Goal: Information Seeking & Learning: Learn about a topic

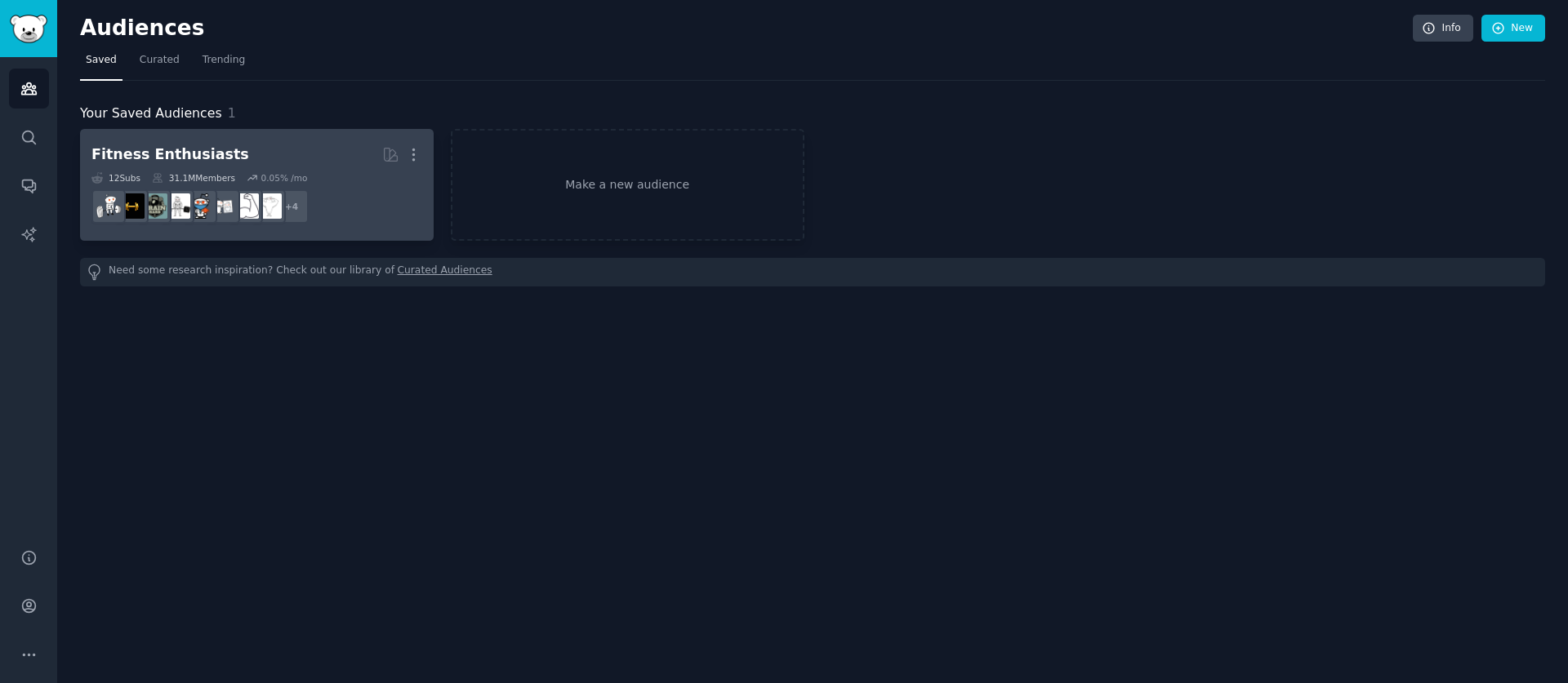
click at [307, 167] on h2 "Fitness Enthusiasts More" at bounding box center [256, 155] width 330 height 28
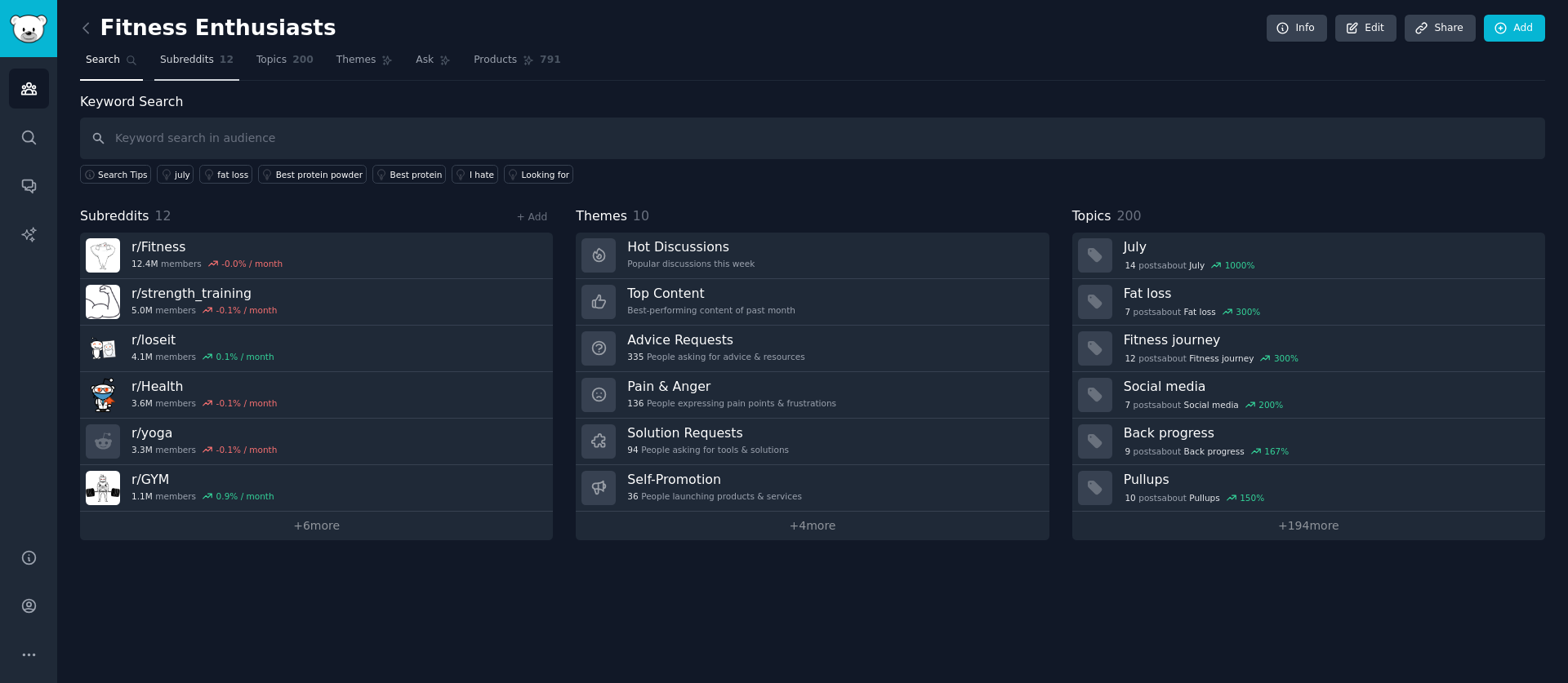
click at [186, 65] on span "Subreddits" at bounding box center [186, 61] width 54 height 15
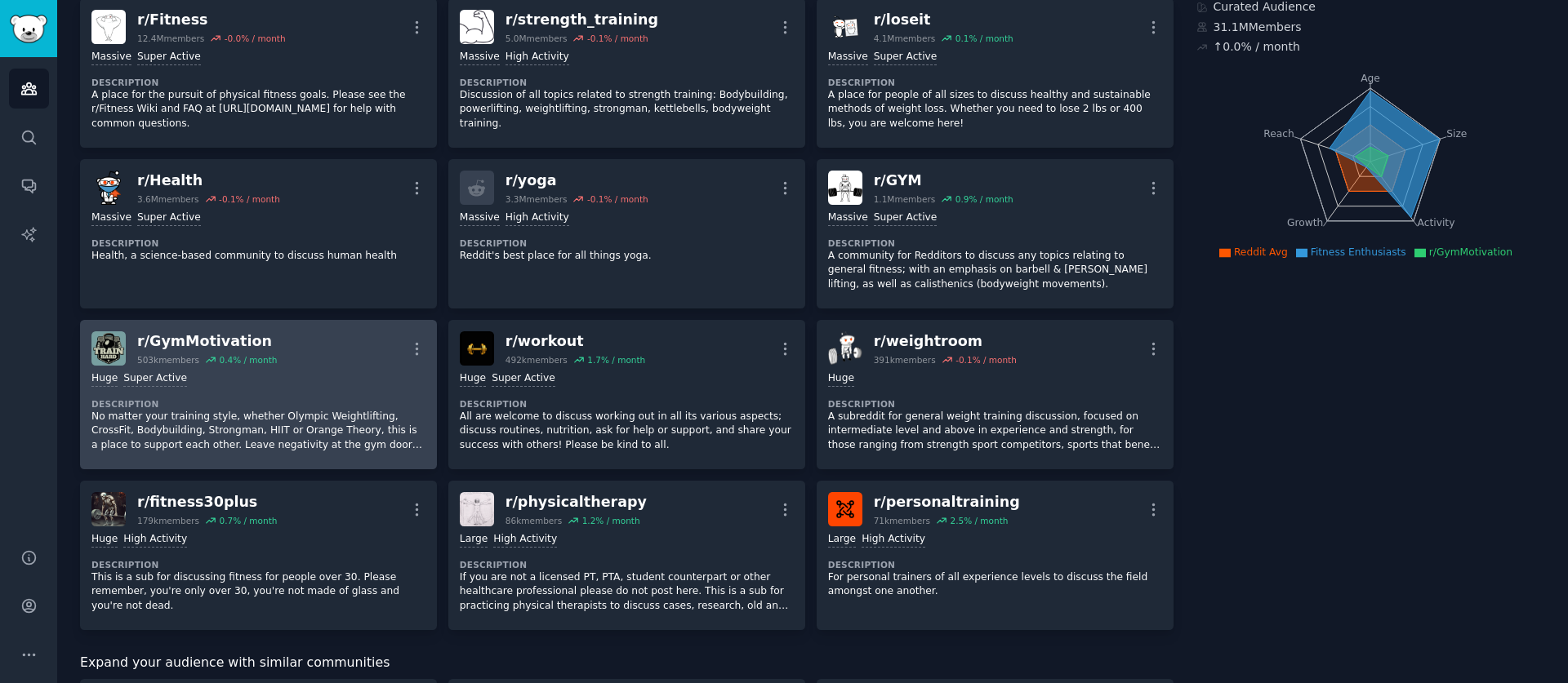
scroll to position [136, 0]
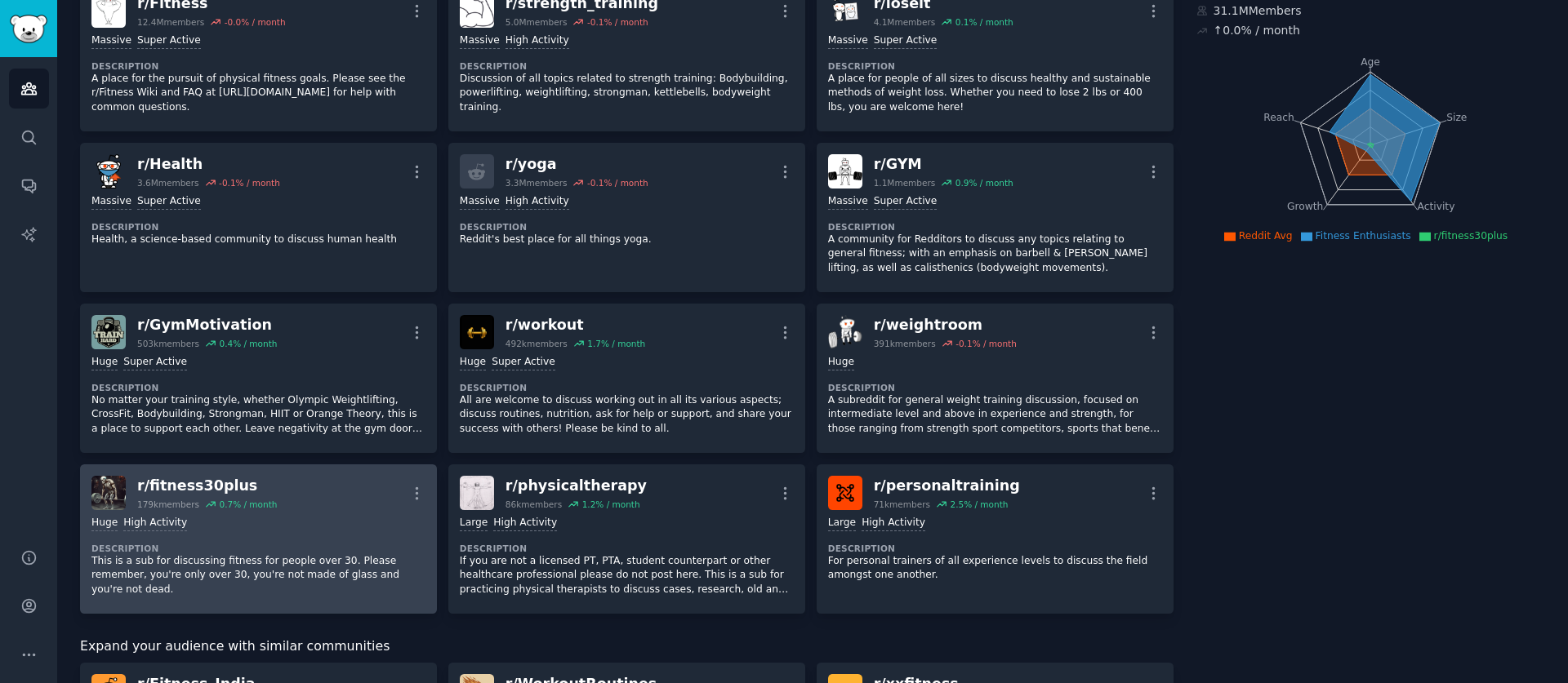
click at [172, 490] on div "r/ fitness30plus" at bounding box center [207, 486] width 140 height 21
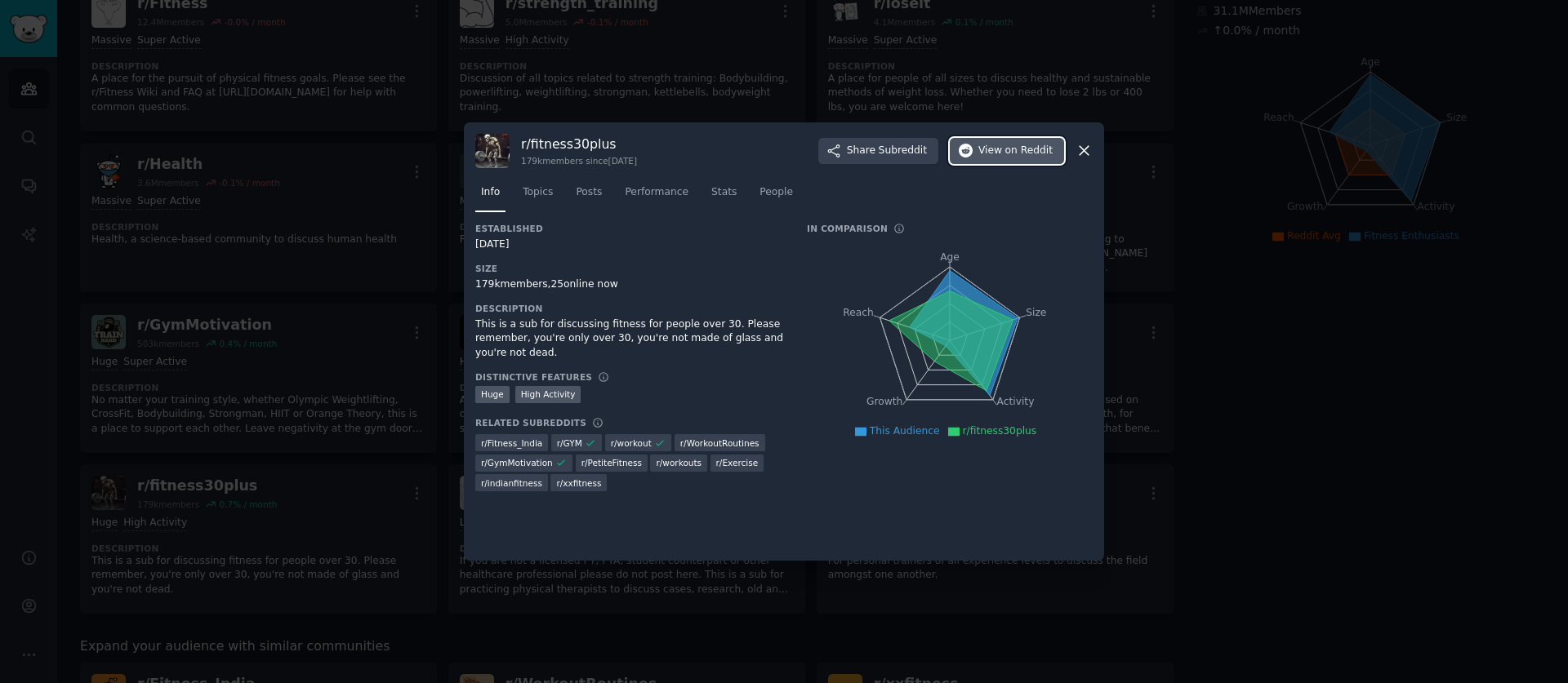
click at [1010, 147] on span "on Reddit" at bounding box center [1029, 151] width 47 height 15
click at [1086, 154] on icon at bounding box center [1084, 151] width 17 height 17
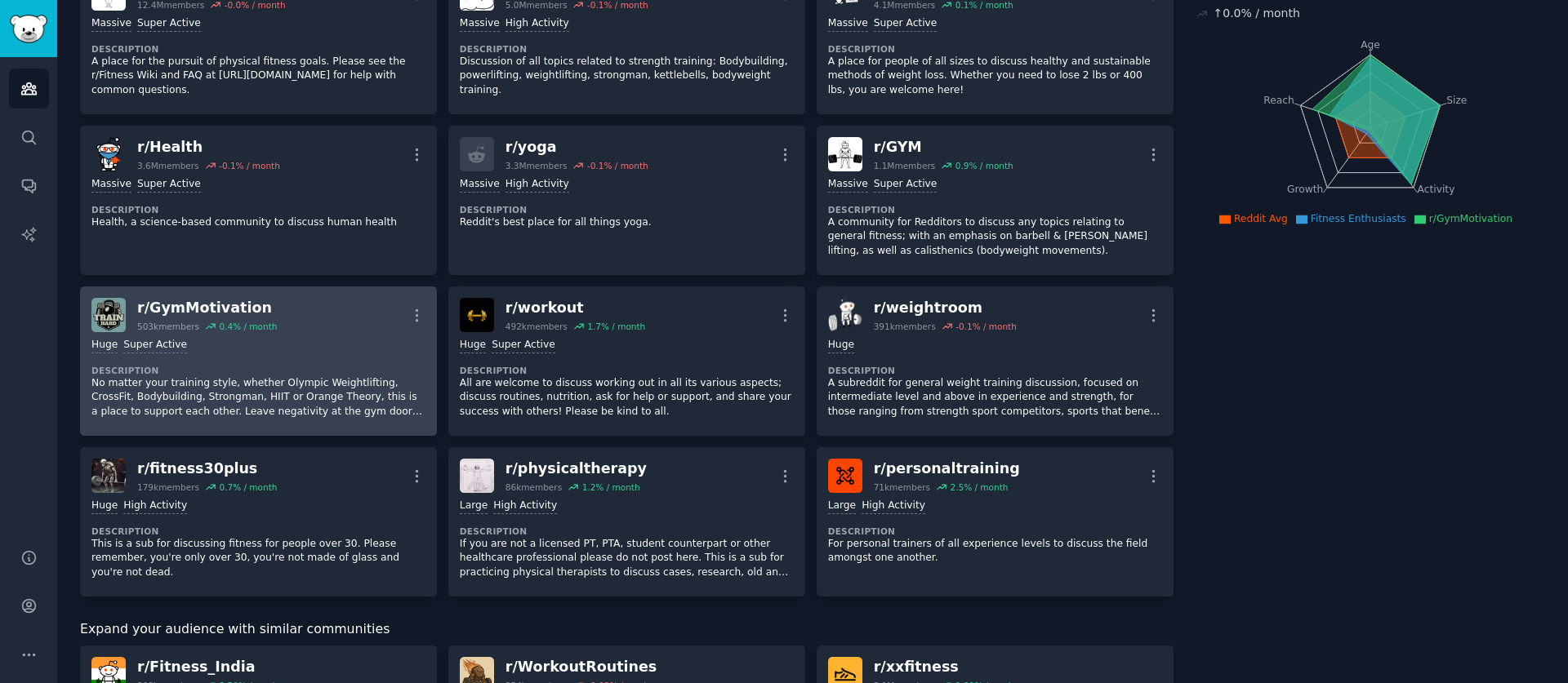
scroll to position [230, 0]
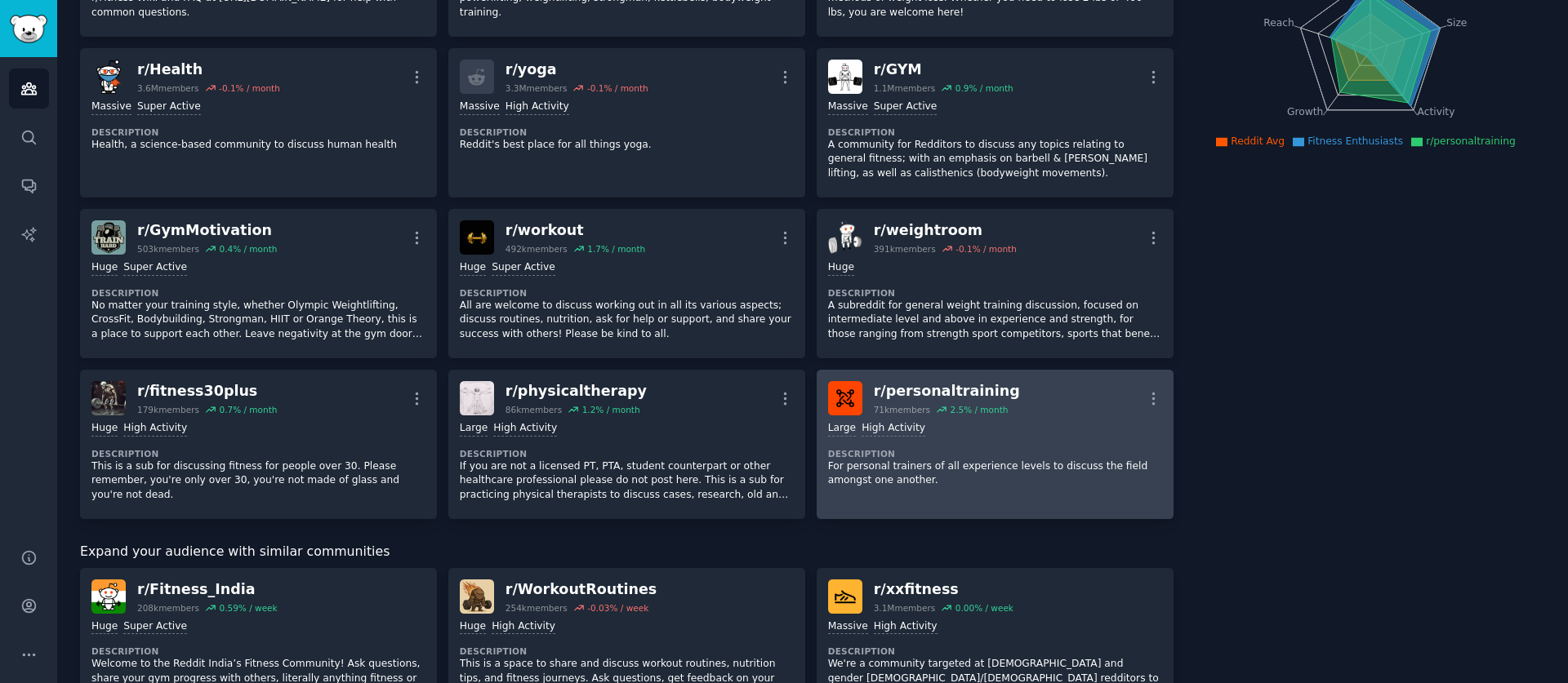
click at [899, 400] on div "r/ personaltraining" at bounding box center [947, 391] width 146 height 21
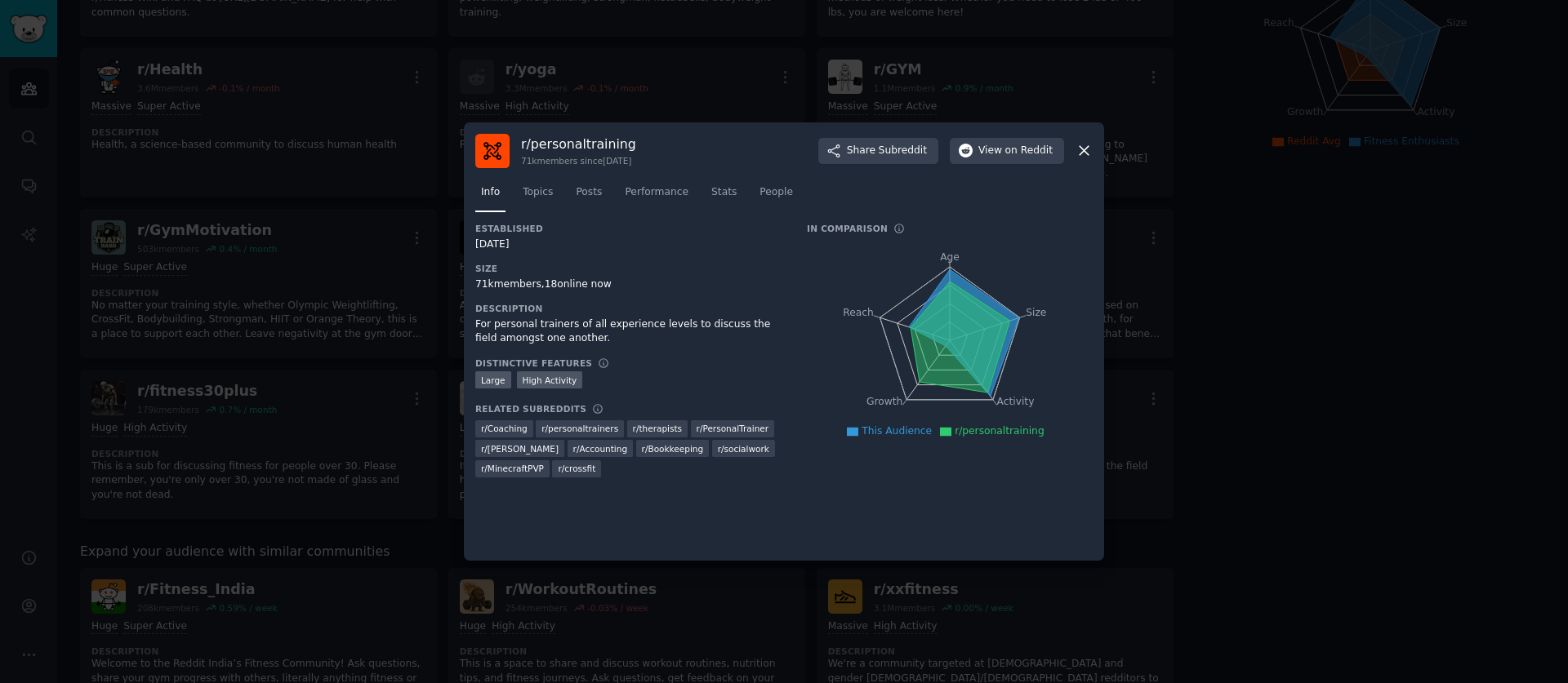
click at [1086, 146] on icon at bounding box center [1084, 151] width 17 height 17
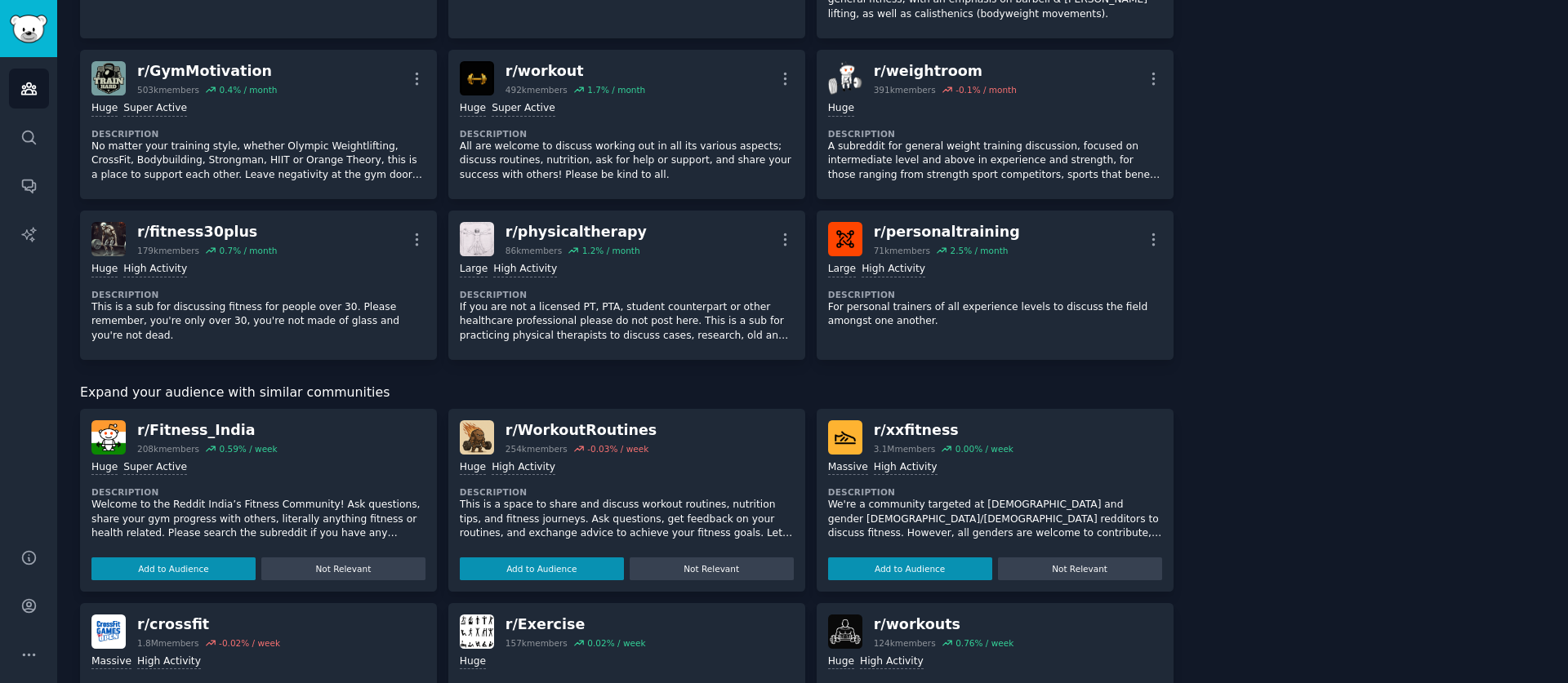
scroll to position [431, 0]
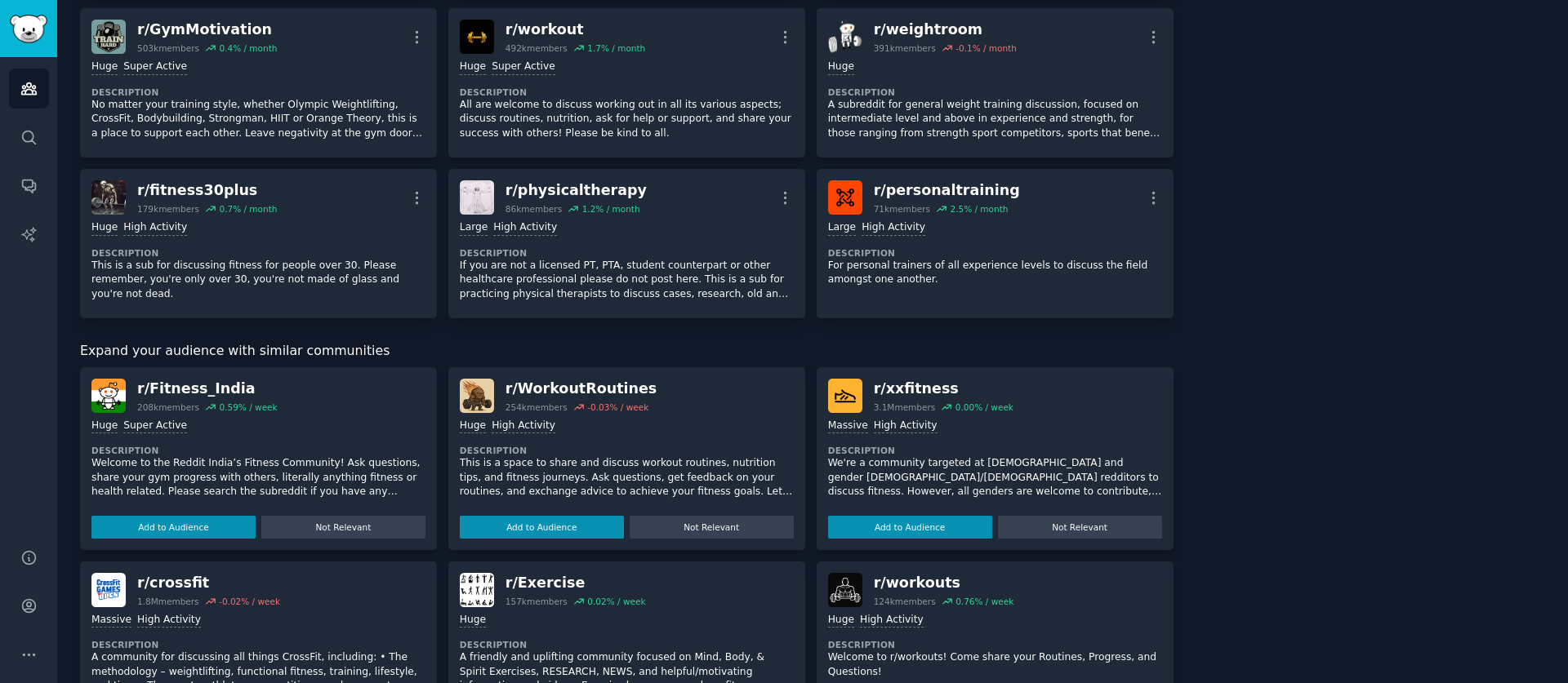
click at [215, 505] on div ">= 95th percentile for submissions / day Huge Super Active Description Welcome …" at bounding box center [258, 476] width 334 height 126
click at [110, 389] on img at bounding box center [108, 395] width 34 height 34
click at [195, 473] on p "Welcome to the Reddit India’s Fitness Community! Ask questions, share your gym …" at bounding box center [258, 478] width 334 height 43
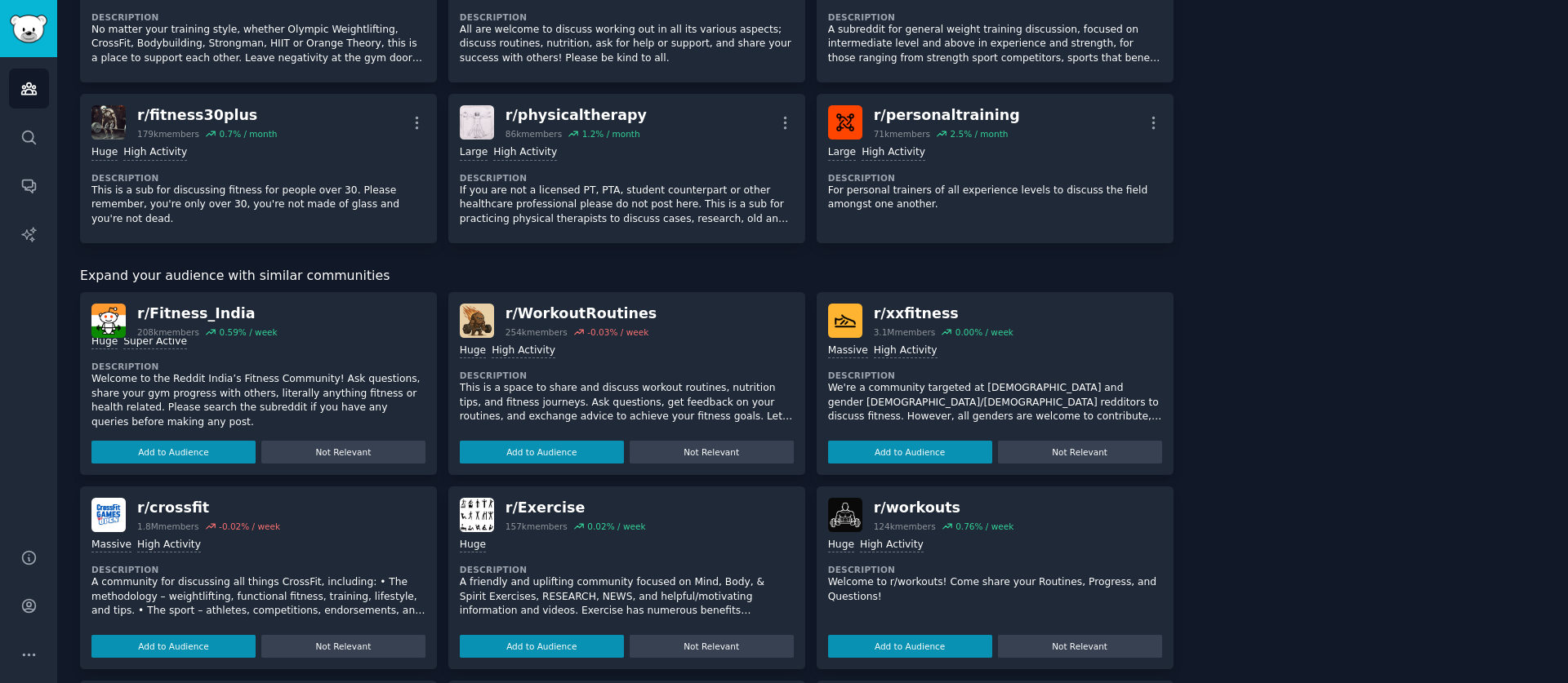
scroll to position [521, 0]
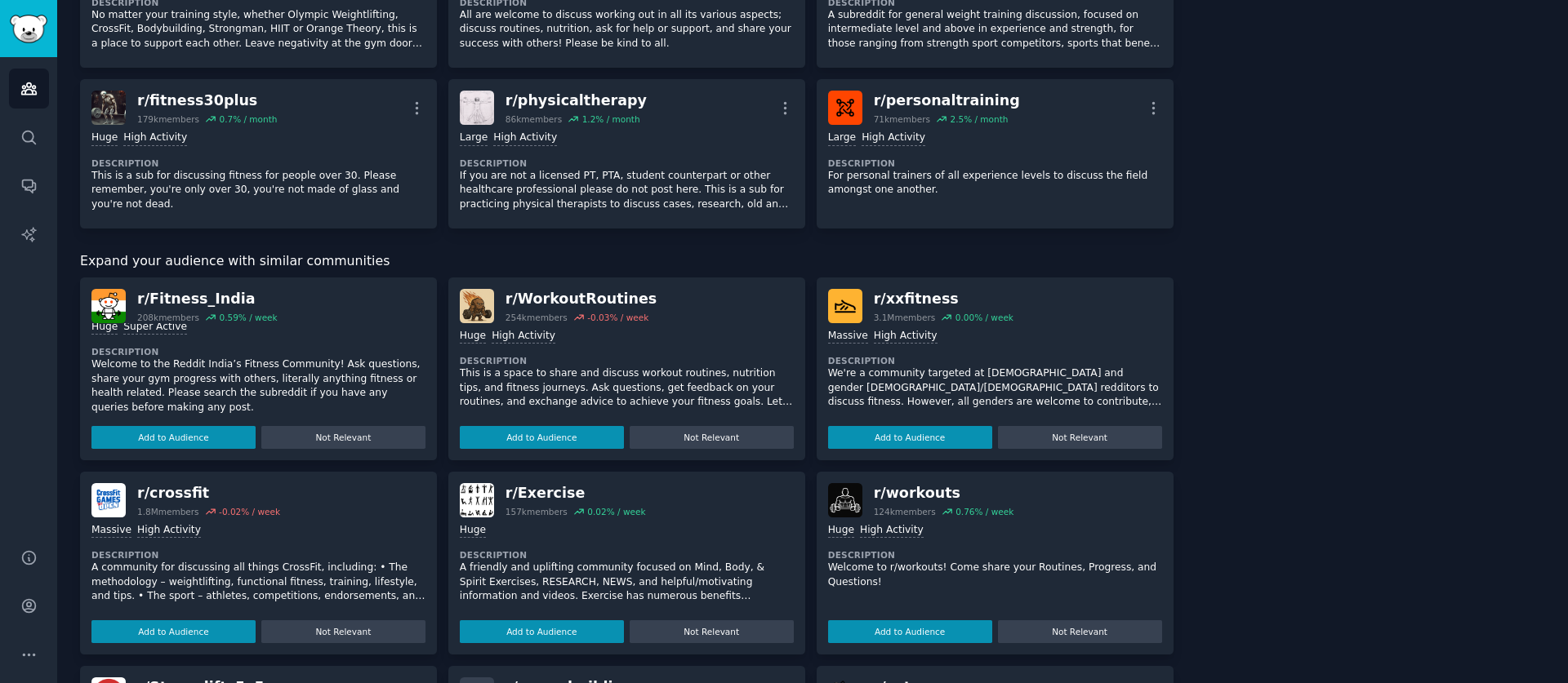
drag, startPoint x: 106, startPoint y: 306, endPoint x: 115, endPoint y: 308, distance: 9.2
click at [106, 306] on img at bounding box center [108, 305] width 34 height 34
click at [171, 306] on div "r/ Fitness_India" at bounding box center [207, 299] width 141 height 21
click at [173, 302] on div "r/ Fitness_India" at bounding box center [207, 299] width 141 height 21
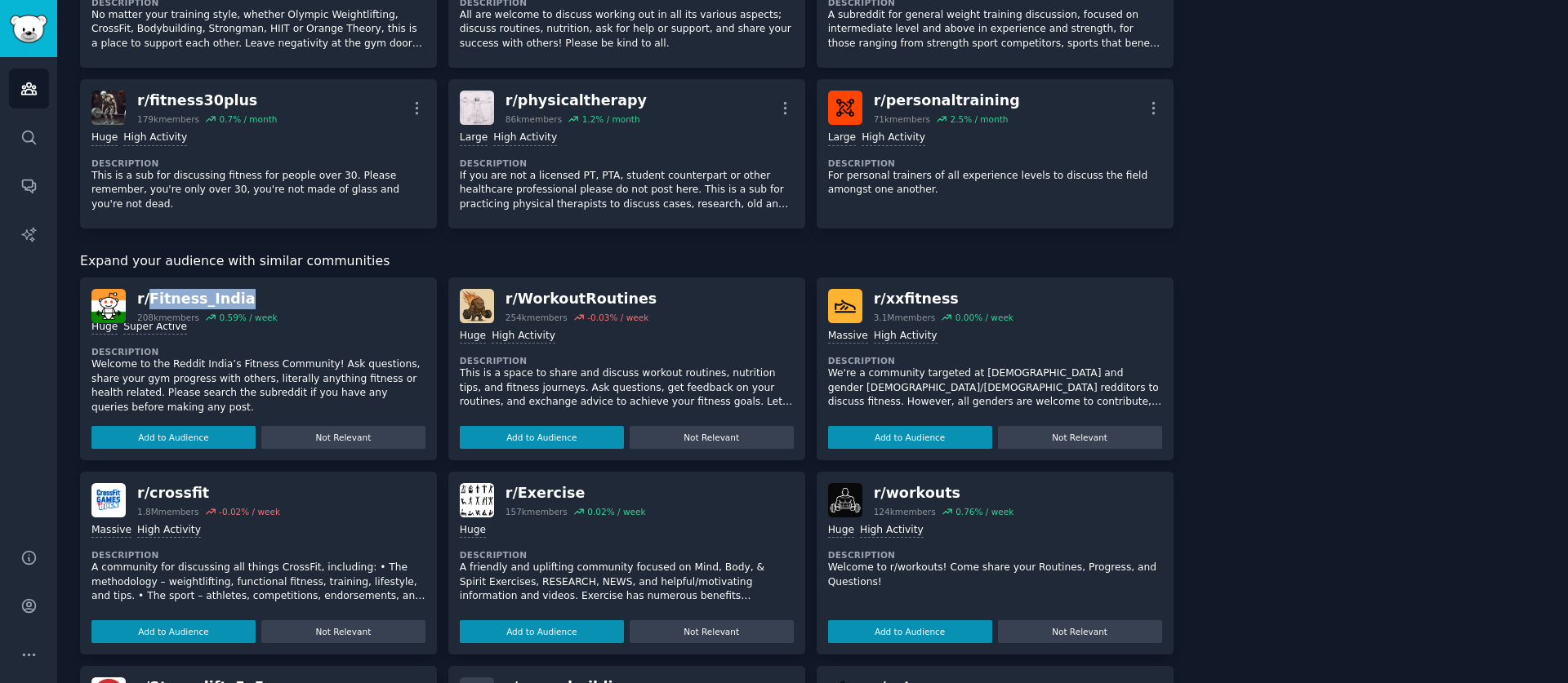
copy div "Fitness_India"
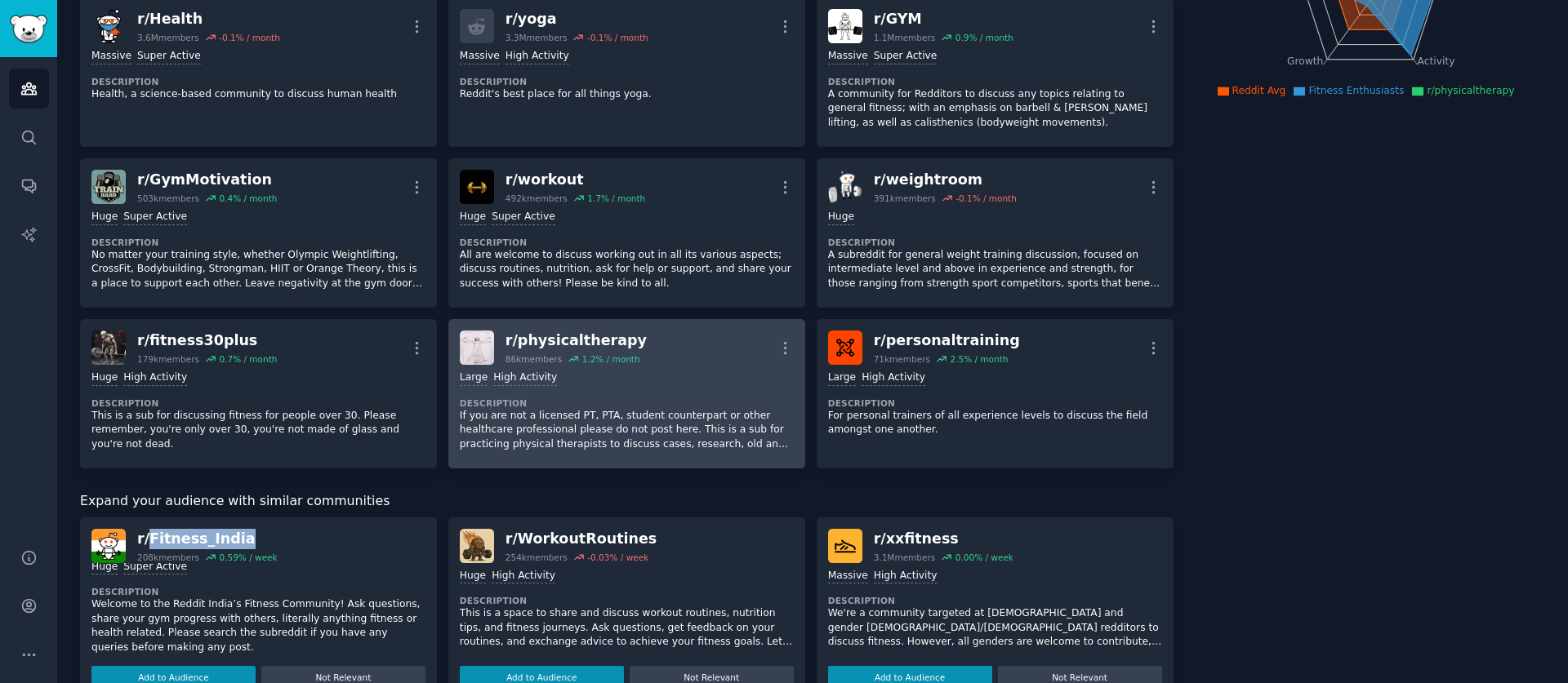
scroll to position [281, 0]
click at [567, 344] on div "r/ physicaltherapy" at bounding box center [576, 340] width 141 height 21
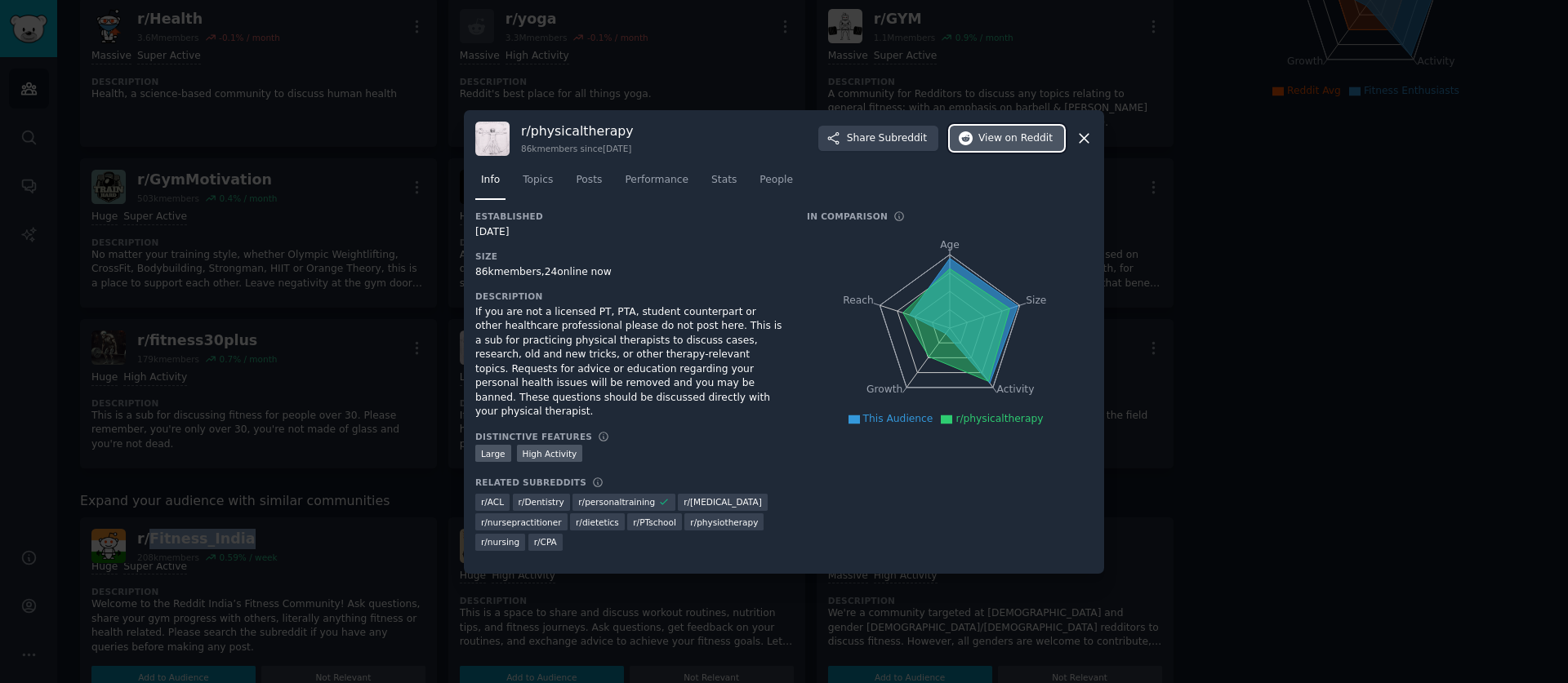
click at [1005, 146] on span "View on Reddit" at bounding box center [1015, 139] width 74 height 15
click at [1081, 140] on icon at bounding box center [1084, 138] width 17 height 17
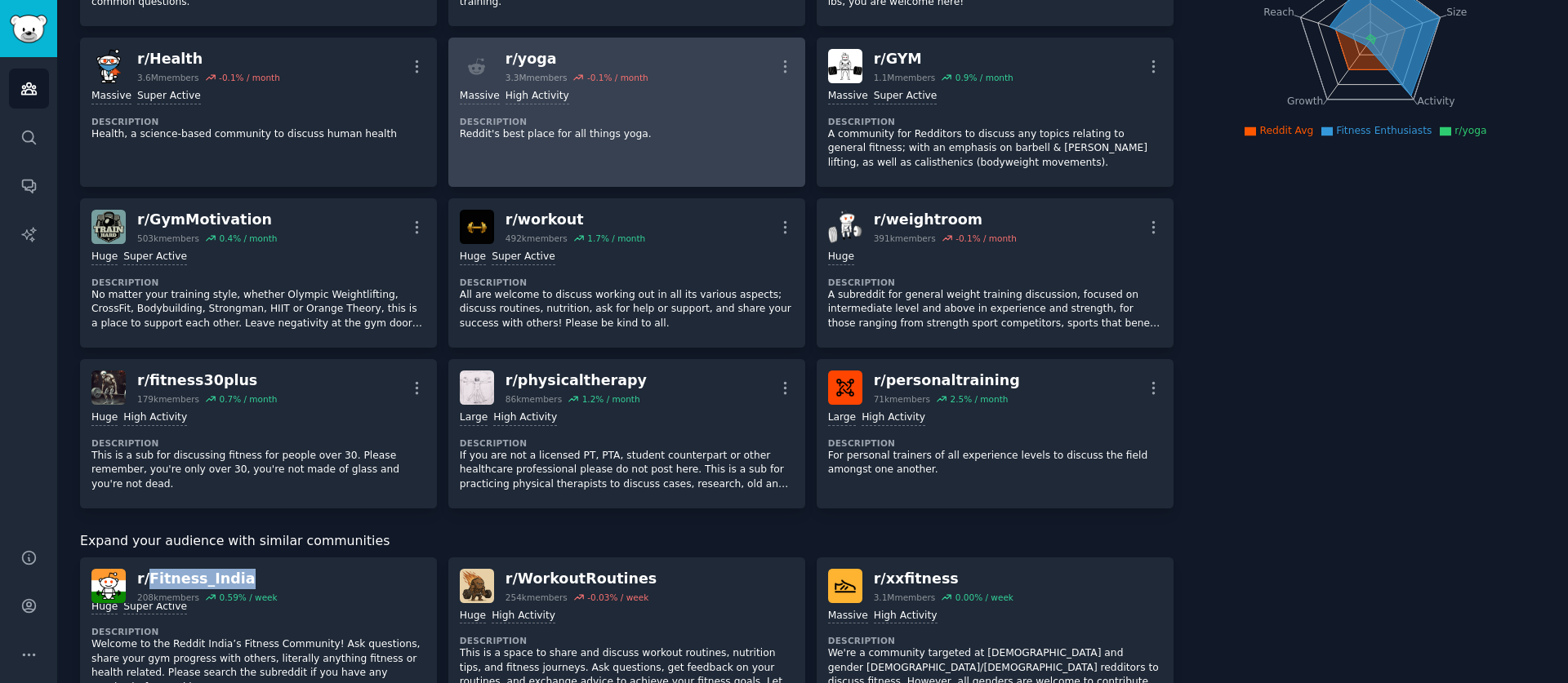
scroll to position [146, 0]
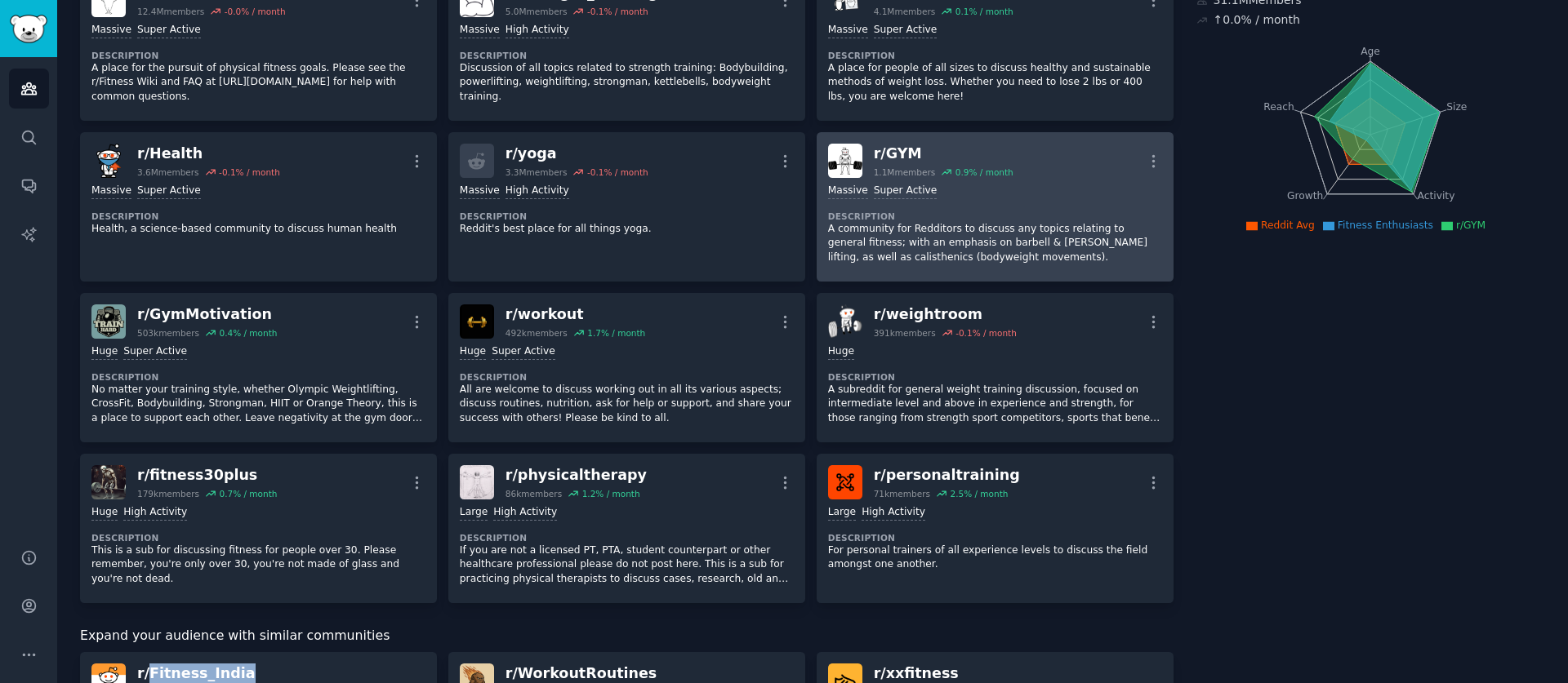
click at [886, 158] on div "r/ GYM" at bounding box center [944, 154] width 140 height 21
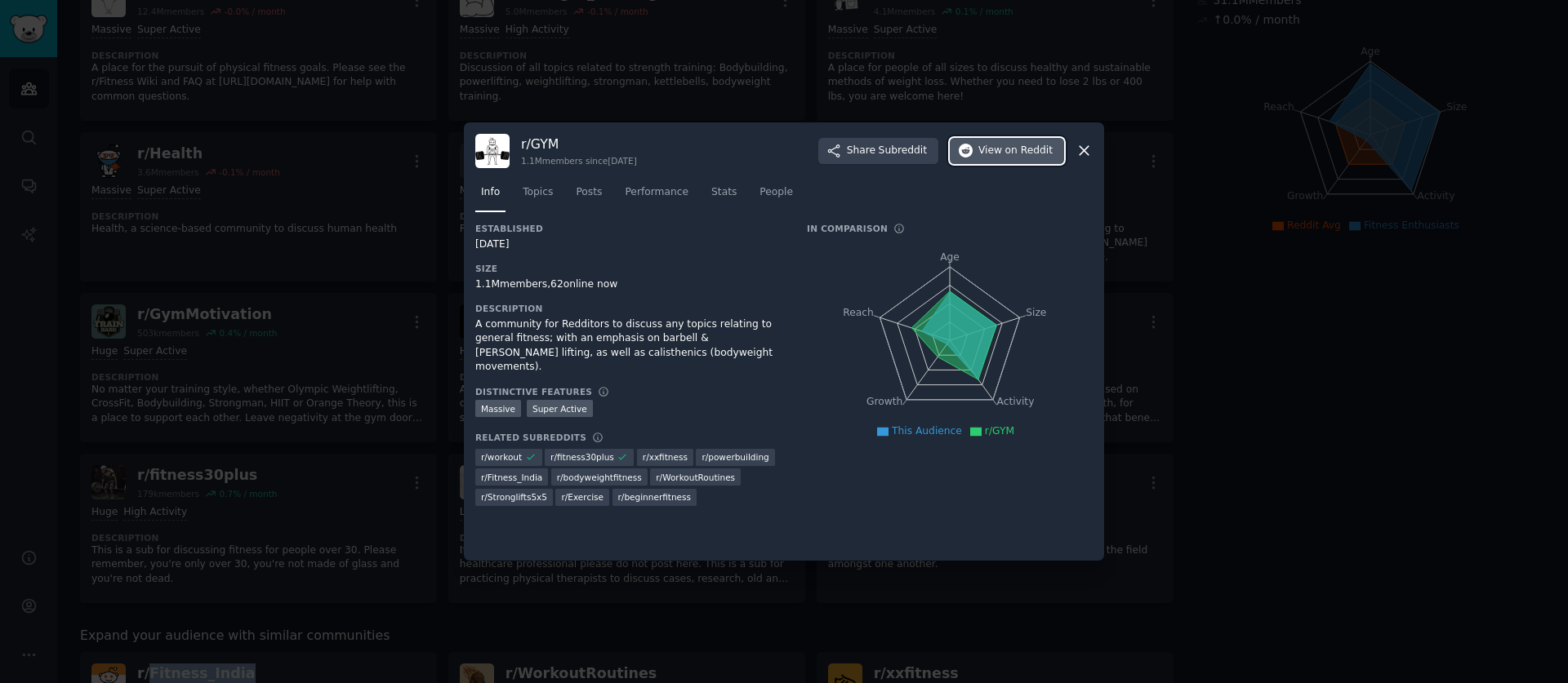
click at [996, 154] on span "View on Reddit" at bounding box center [1015, 151] width 74 height 15
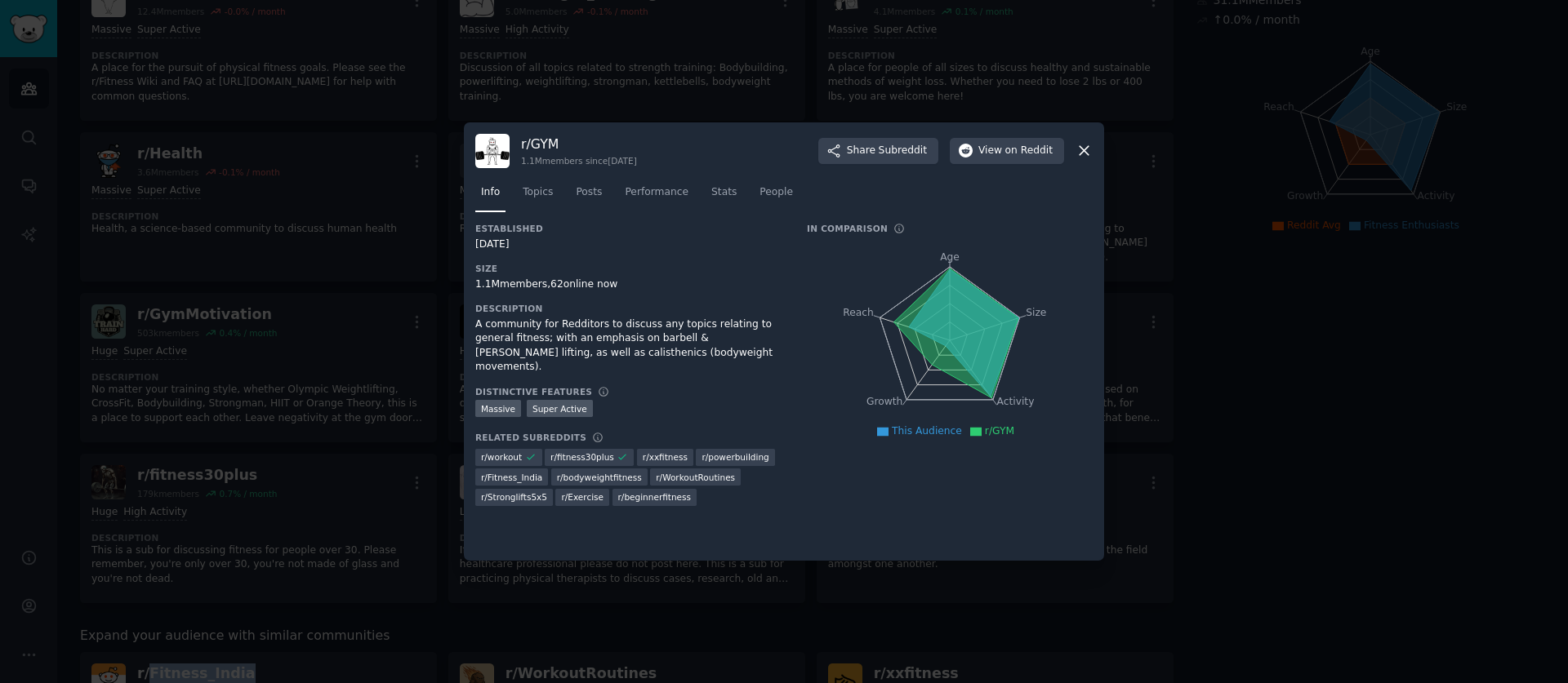
click at [1088, 144] on icon at bounding box center [1084, 151] width 17 height 17
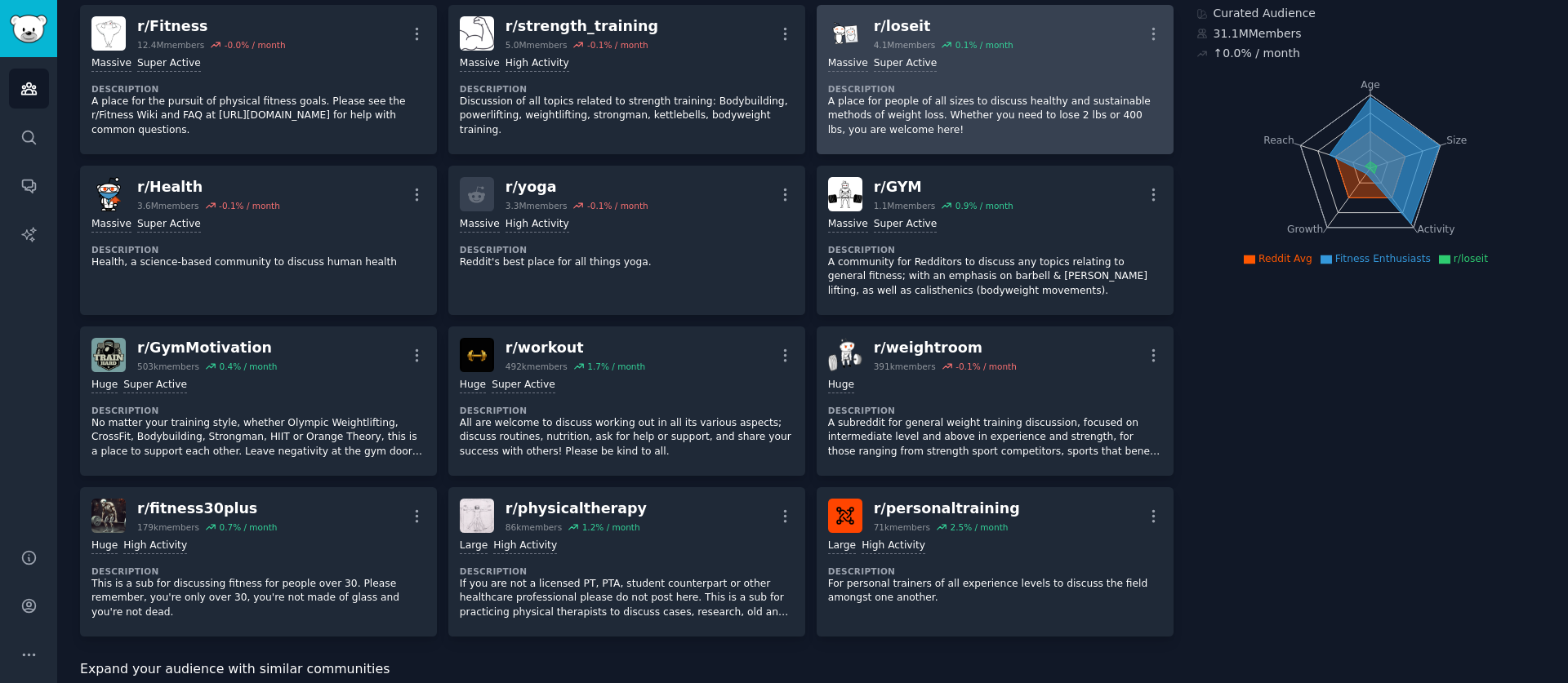
scroll to position [8, 0]
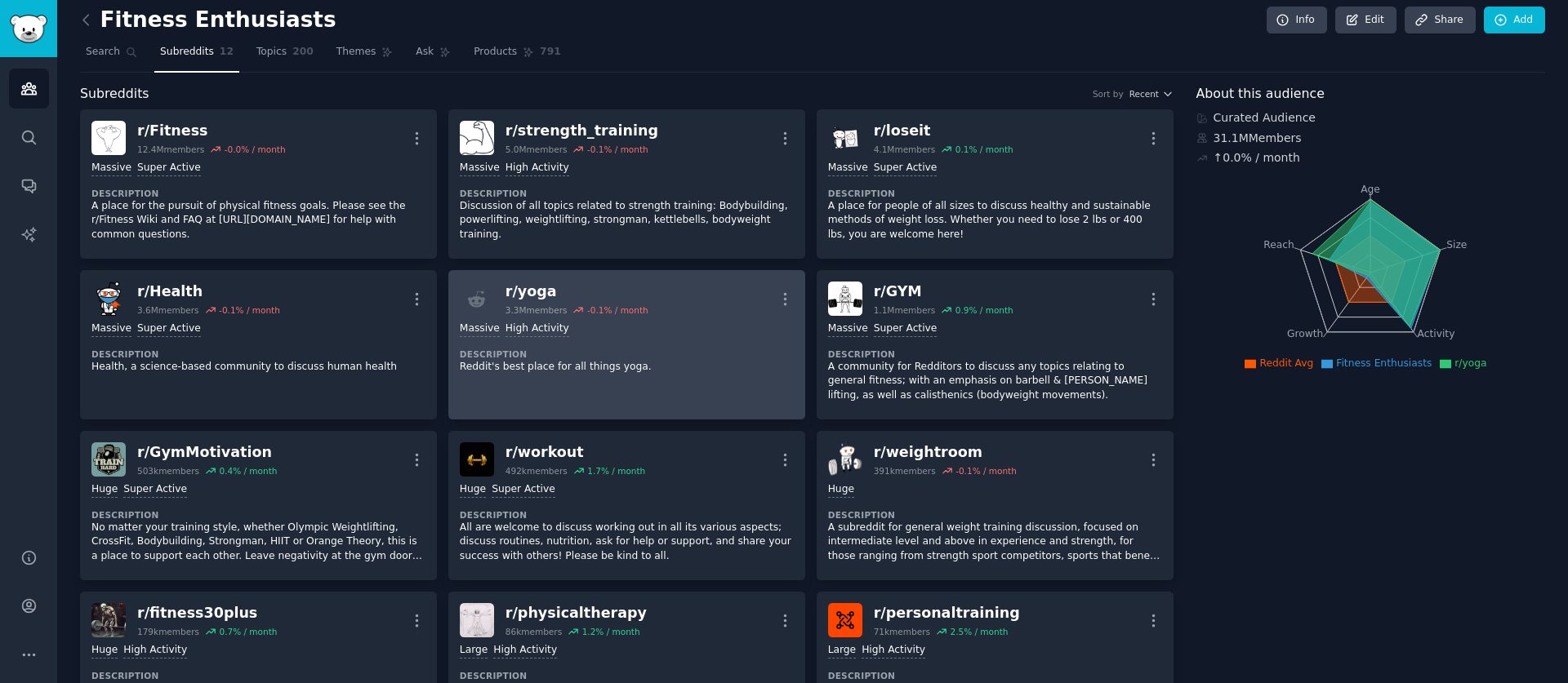
click at [563, 283] on div "r/ yoga" at bounding box center [577, 292] width 143 height 21
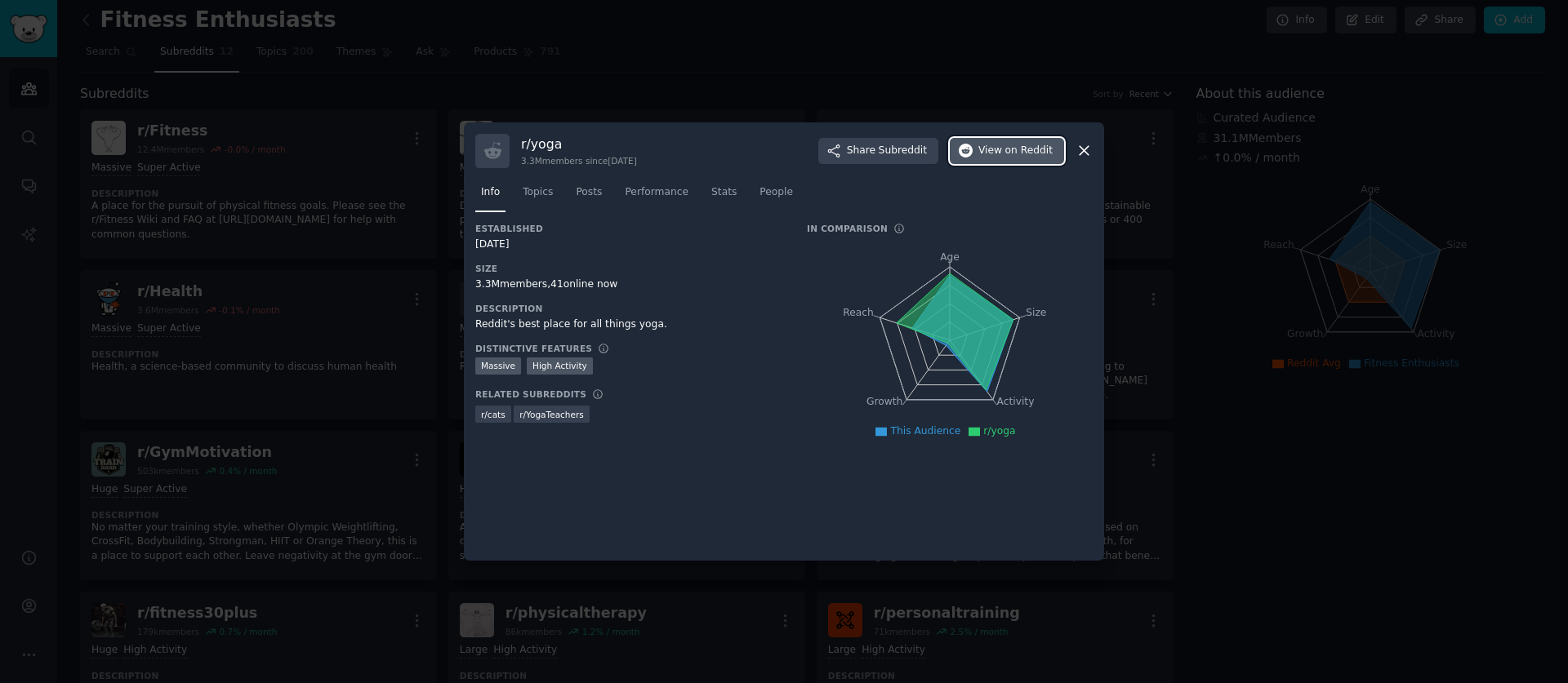
click at [1036, 142] on button "View on Reddit" at bounding box center [1006, 151] width 114 height 26
